Goal: Use online tool/utility: Utilize a website feature to perform a specific function

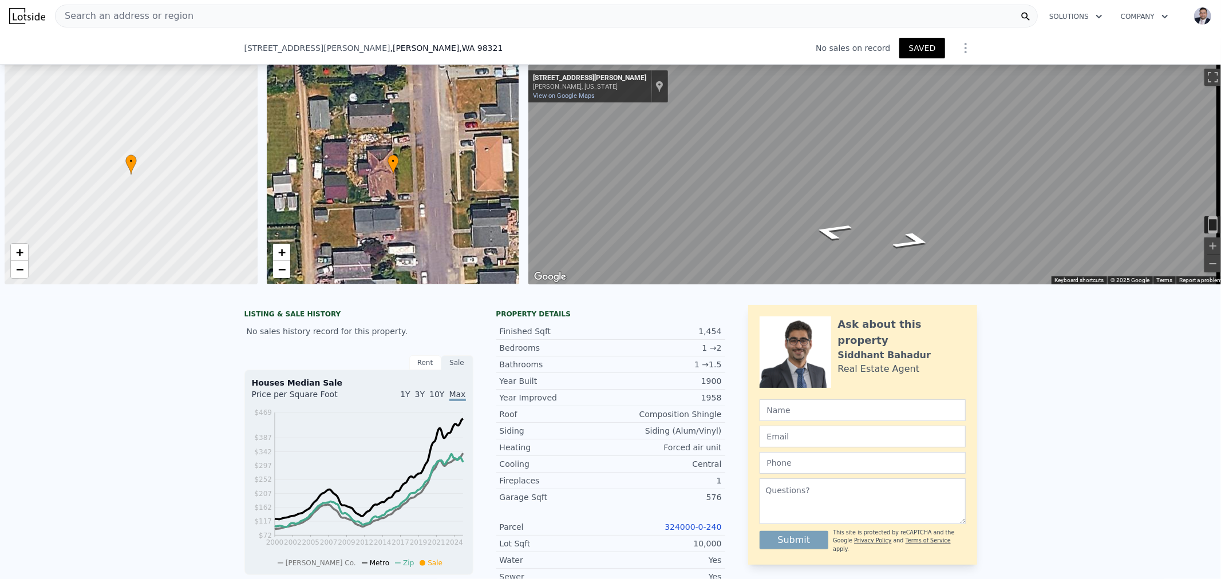
scroll to position [0, 4]
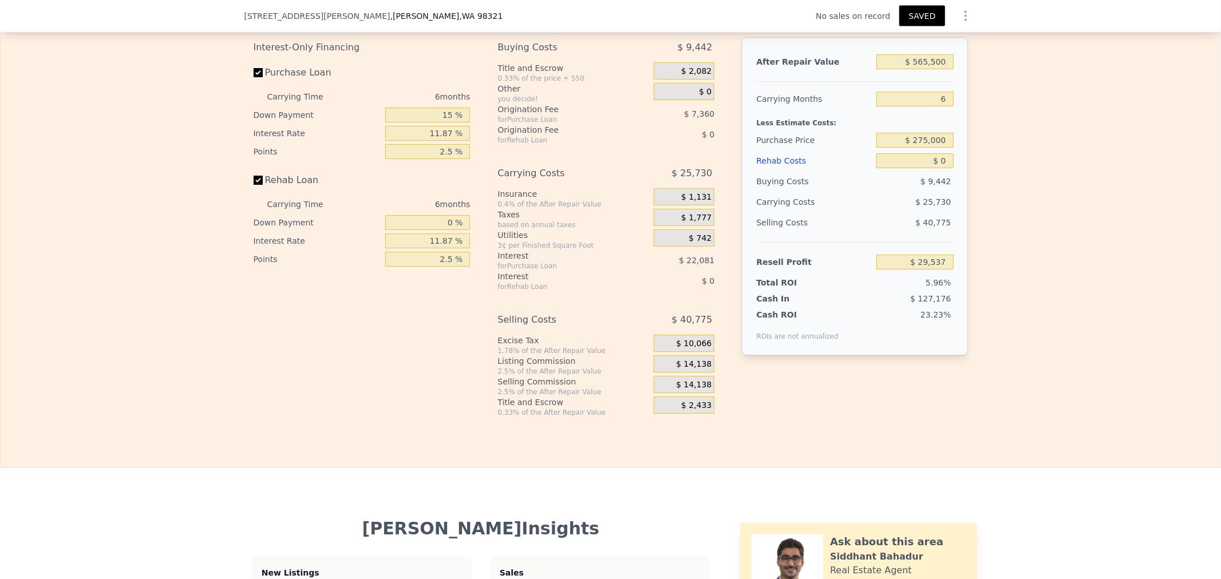
drag, startPoint x: 1049, startPoint y: 388, endPoint x: 1033, endPoint y: 378, distance: 18.0
click at [1038, 381] on div "Edit the assumptions in yellow boxes. Input profit to calculate an offer price.…" at bounding box center [611, 204] width 1220 height 426
drag, startPoint x: 285, startPoint y: 401, endPoint x: 222, endPoint y: 376, distance: 67.3
click at [285, 401] on div "Interest-Only Financing Purchase Loan Carrying Time 6 months Down Payment 15 % …" at bounding box center [367, 227] width 226 height 380
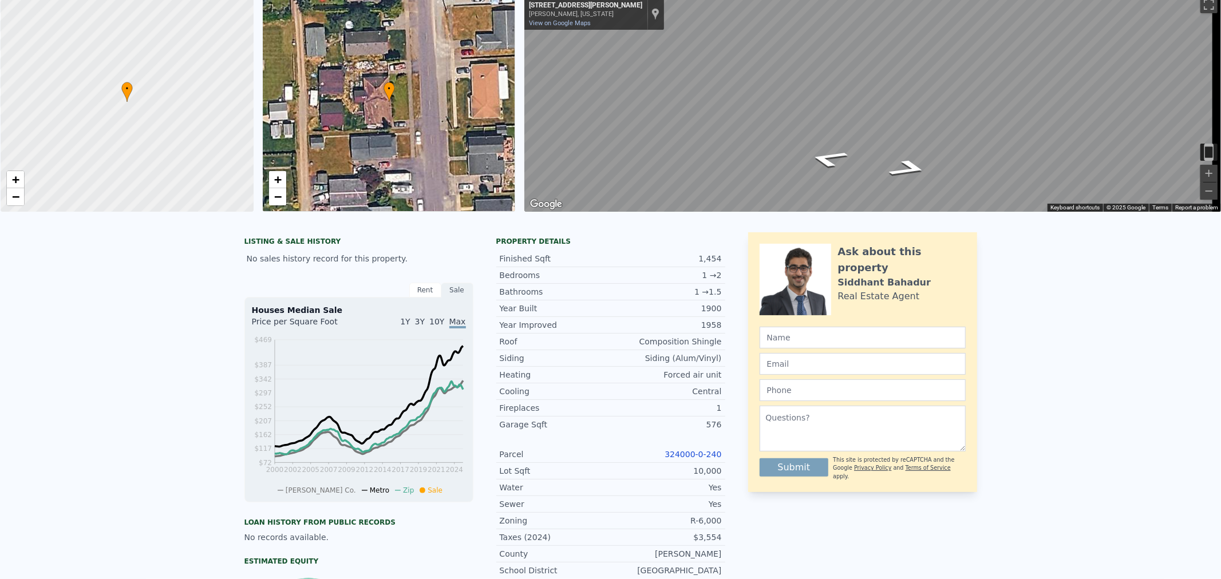
scroll to position [0, 0]
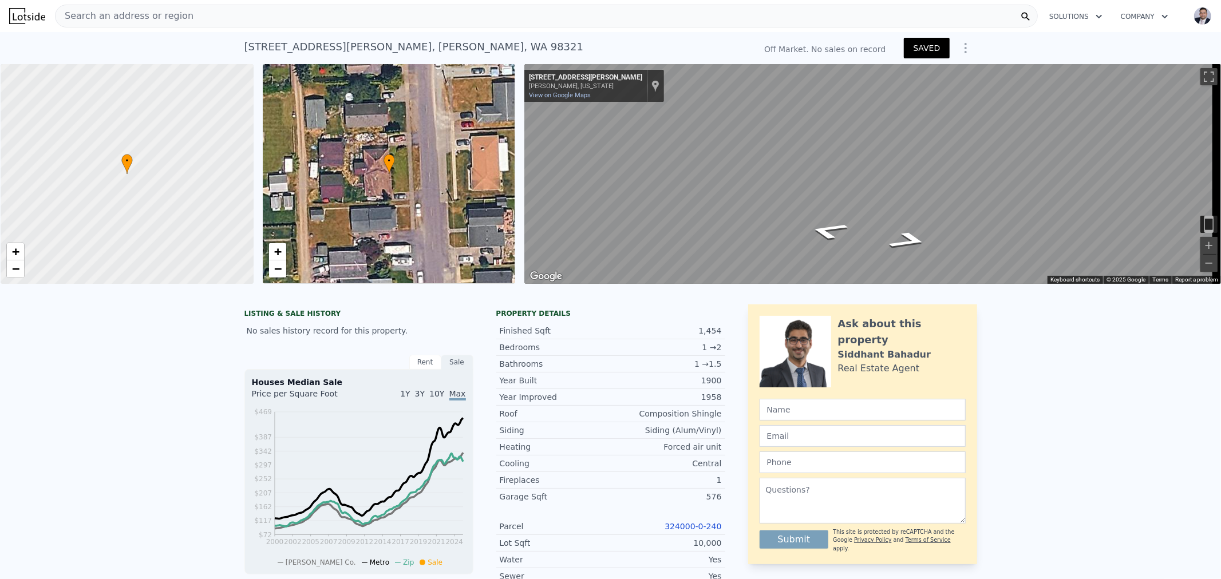
click at [53, 480] on div "LISTING & SALE HISTORY No sales history record for this property. Rent Sale Ren…" at bounding box center [610, 553] width 1221 height 517
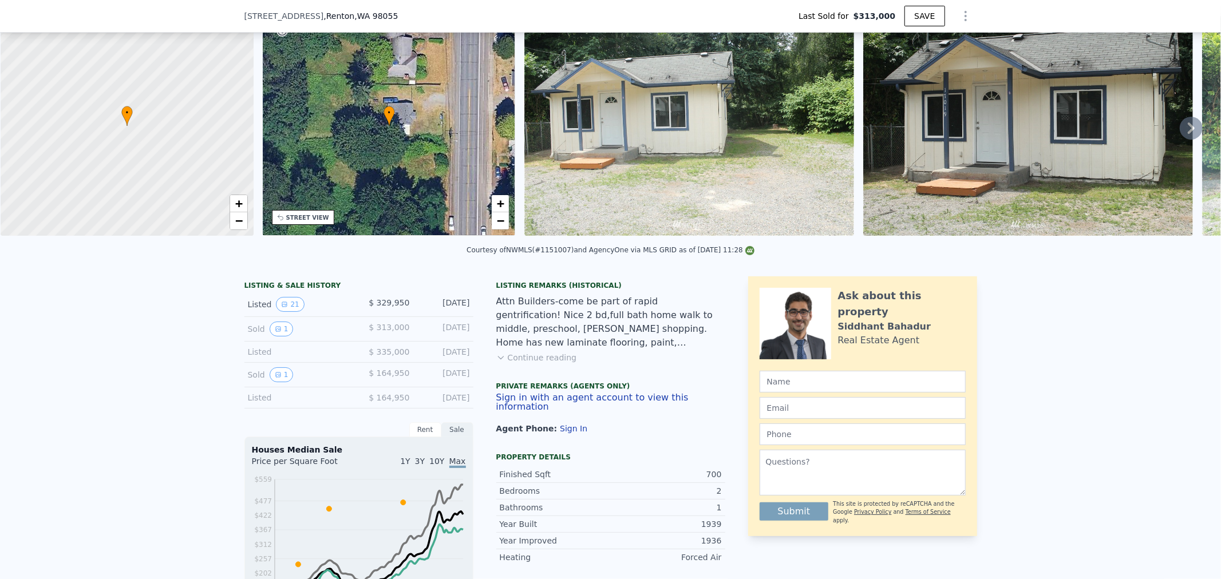
scroll to position [187, 0]
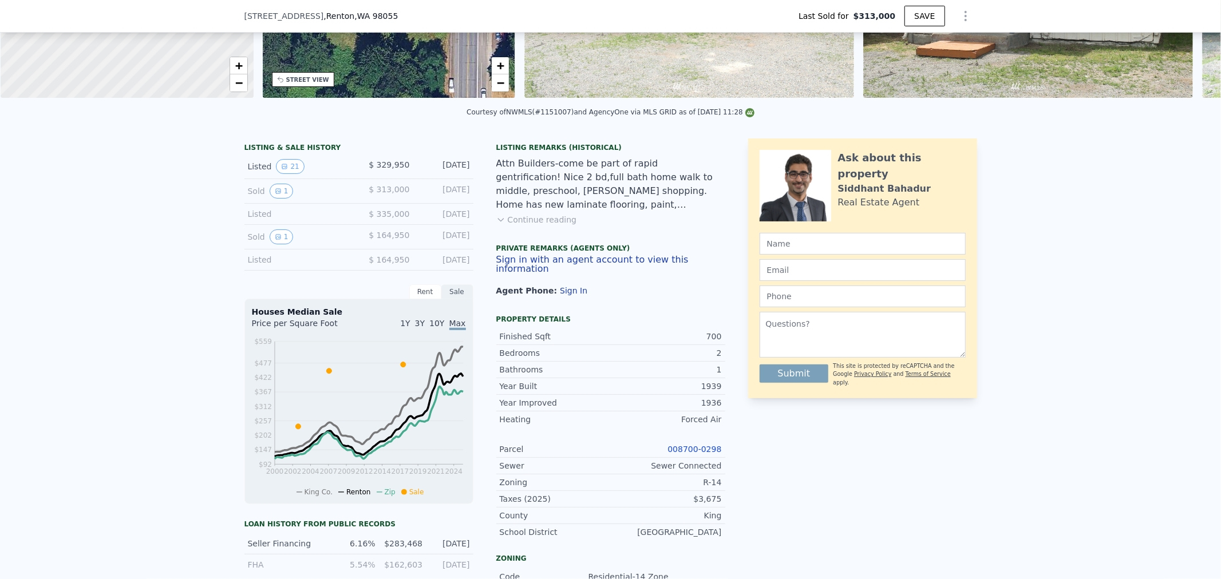
click at [689, 450] on link "008700-0298" at bounding box center [695, 449] width 54 height 9
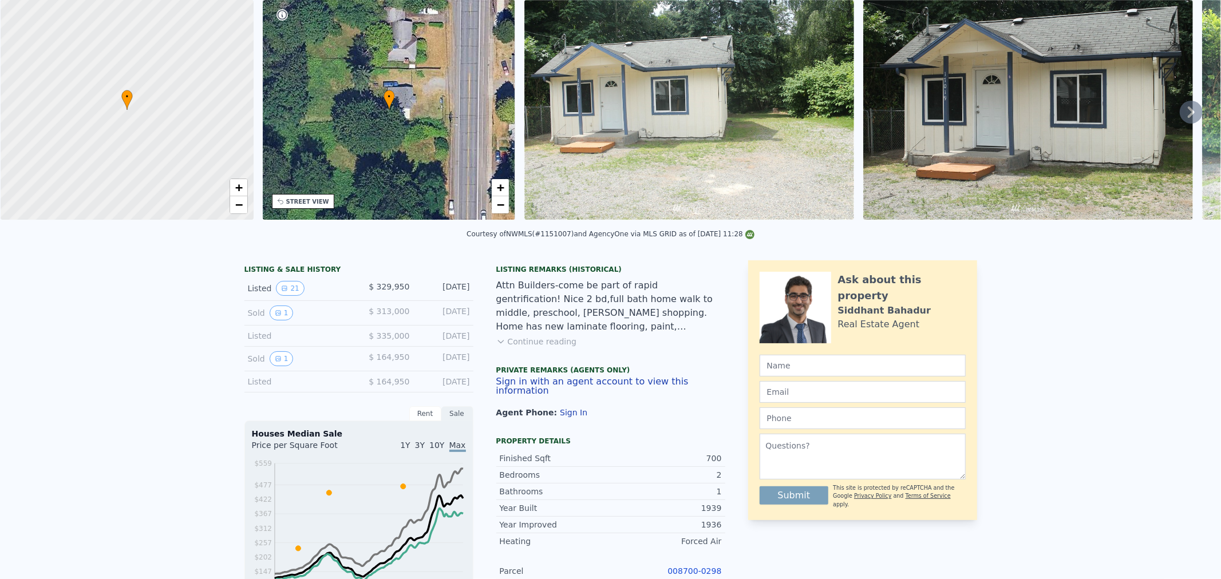
scroll to position [3, 0]
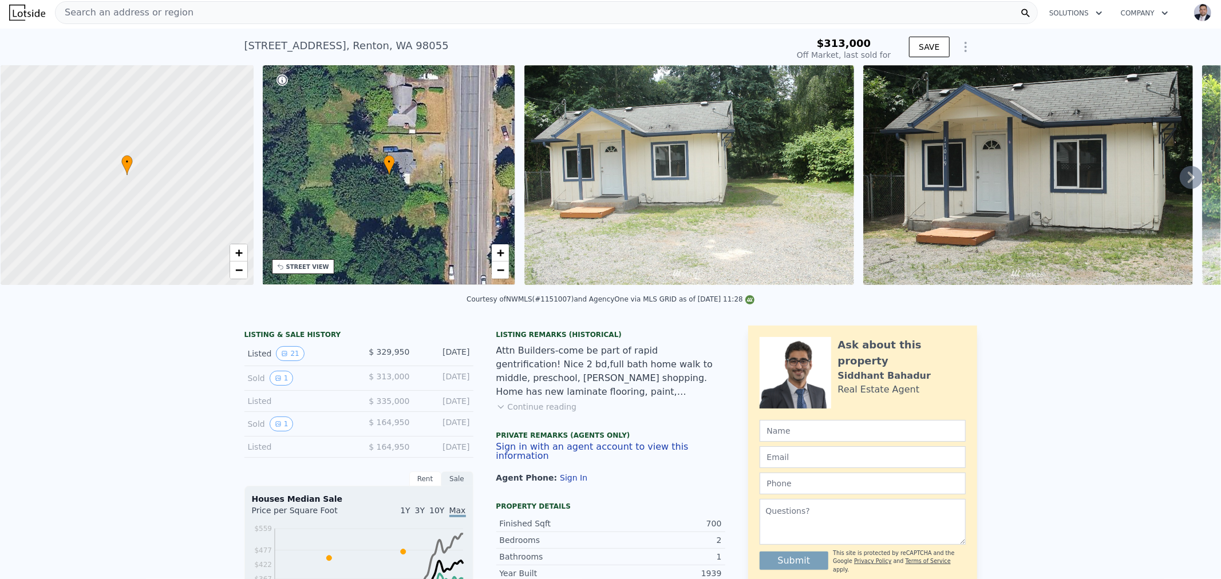
type input "$ 640,000"
type input "$ 241,898"
